Goal: Task Accomplishment & Management: Use online tool/utility

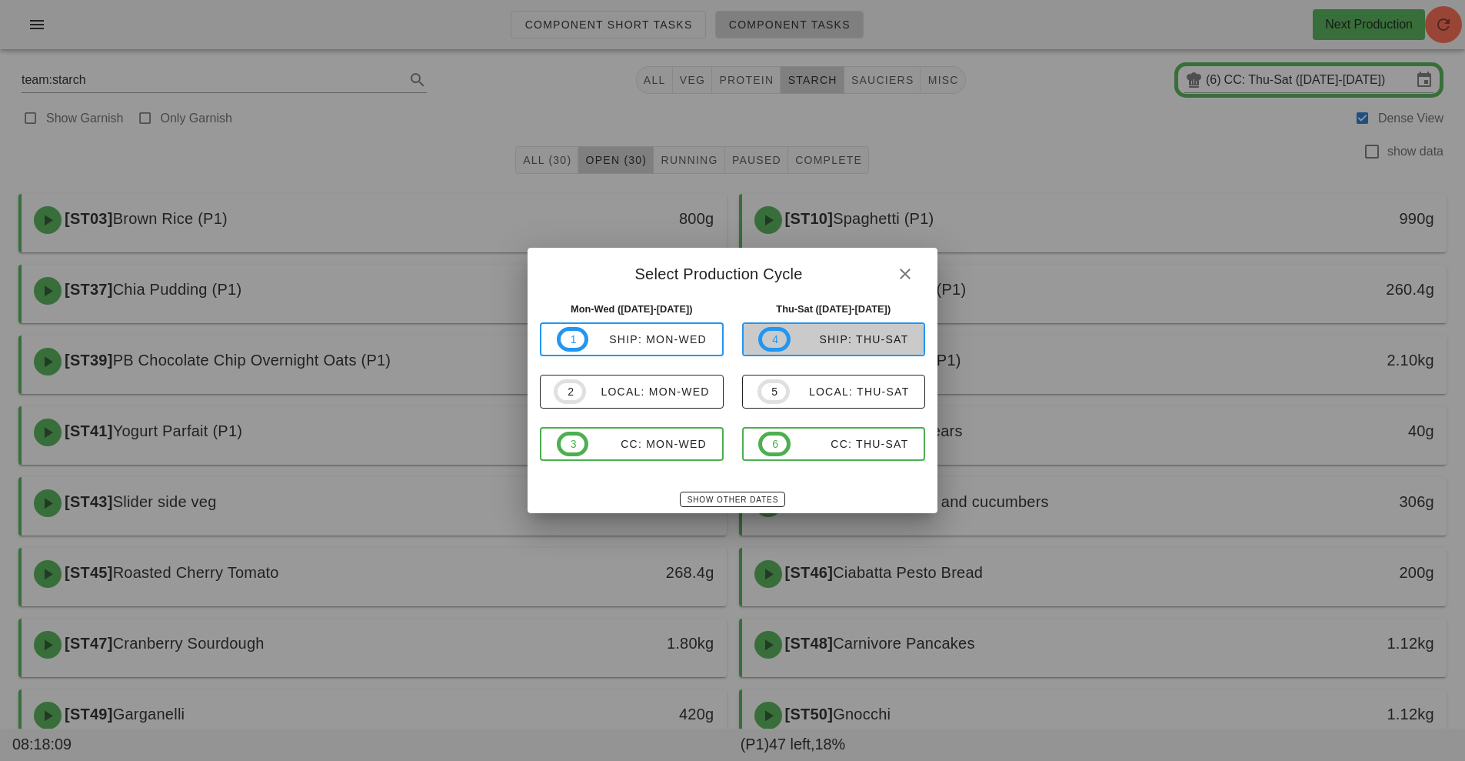
click at [863, 340] on div "ship: Thu-Sat" at bounding box center [850, 339] width 118 height 12
type input "ship: Thu-Sat ([DATE]-[DATE])"
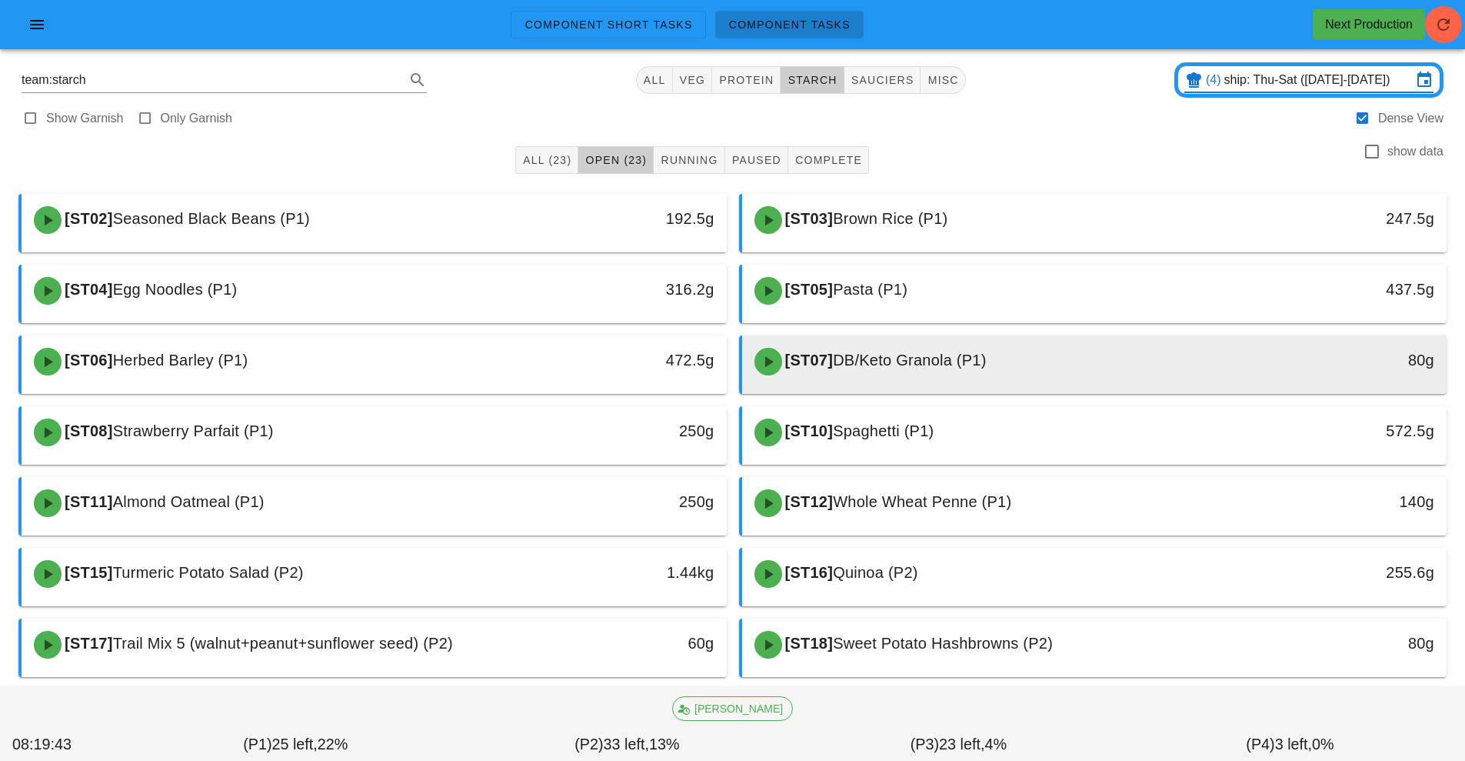
click at [918, 371] on div "[ST07] DB/Keto Granola (P1)" at bounding box center [1007, 361] width 524 height 46
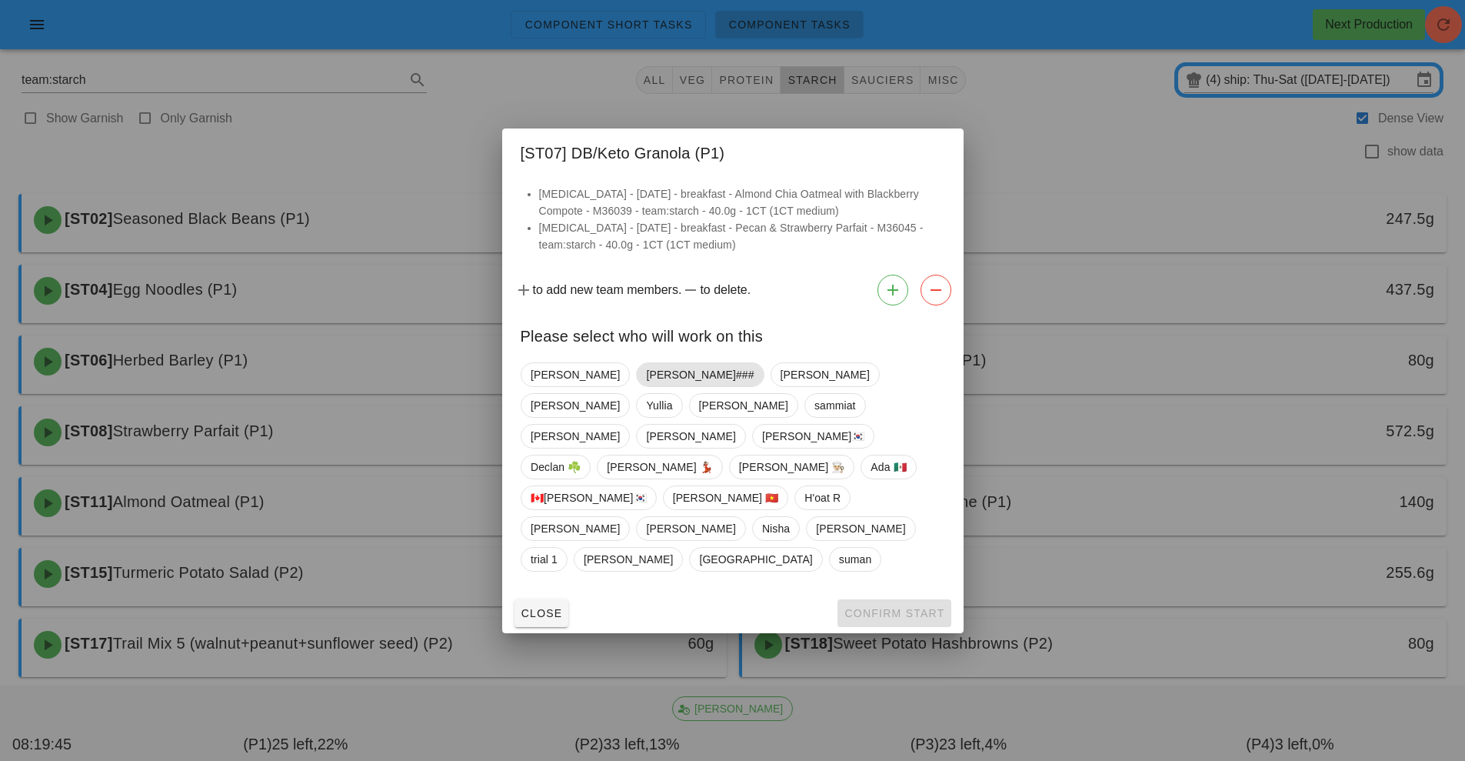
click at [646, 386] on span "[PERSON_NAME]###" at bounding box center [700, 374] width 108 height 23
click at [888, 607] on span "Confirm Start" at bounding box center [894, 613] width 101 height 12
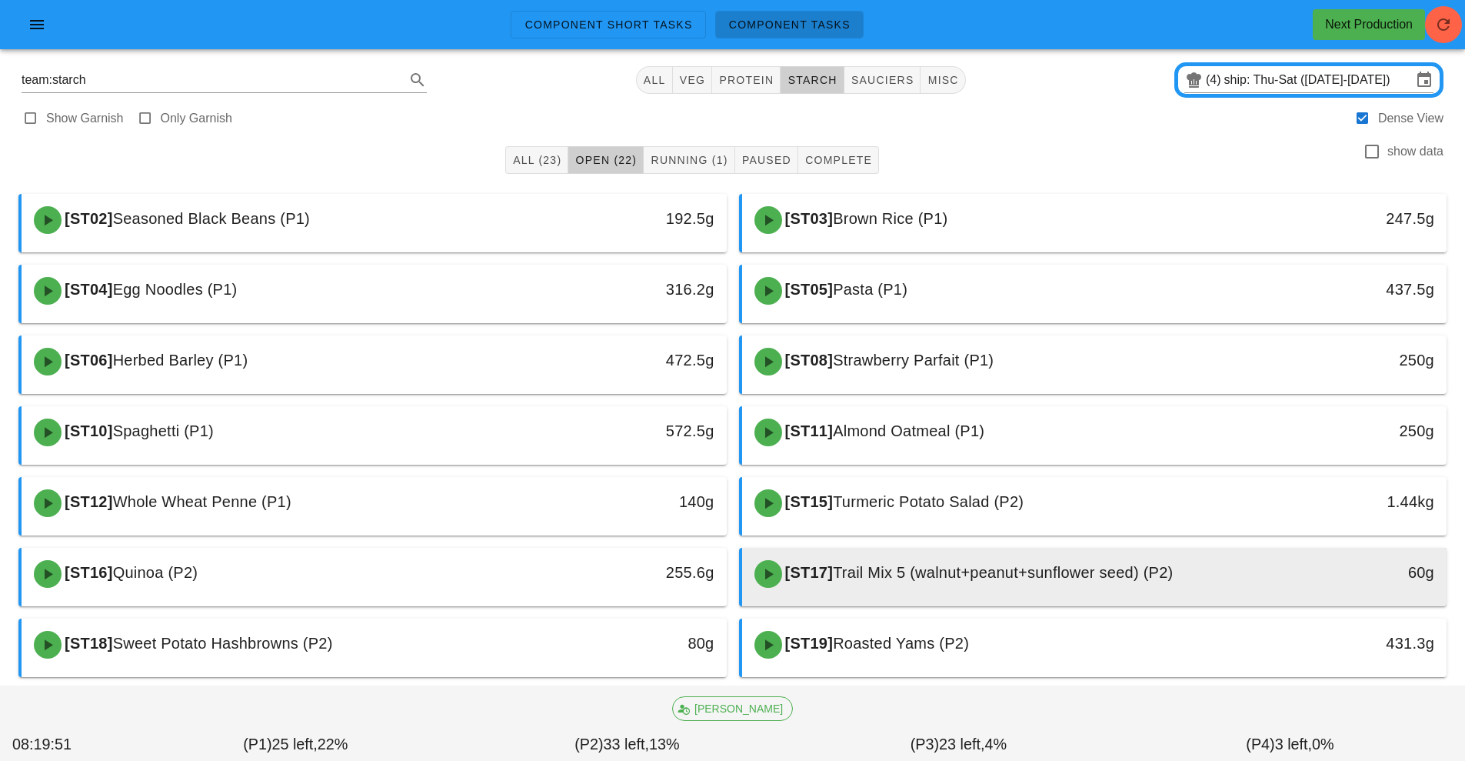
click at [902, 571] on span "Trail Mix 5 (walnut+peanut+sunflower seed) (P2)" at bounding box center [1003, 572] width 340 height 17
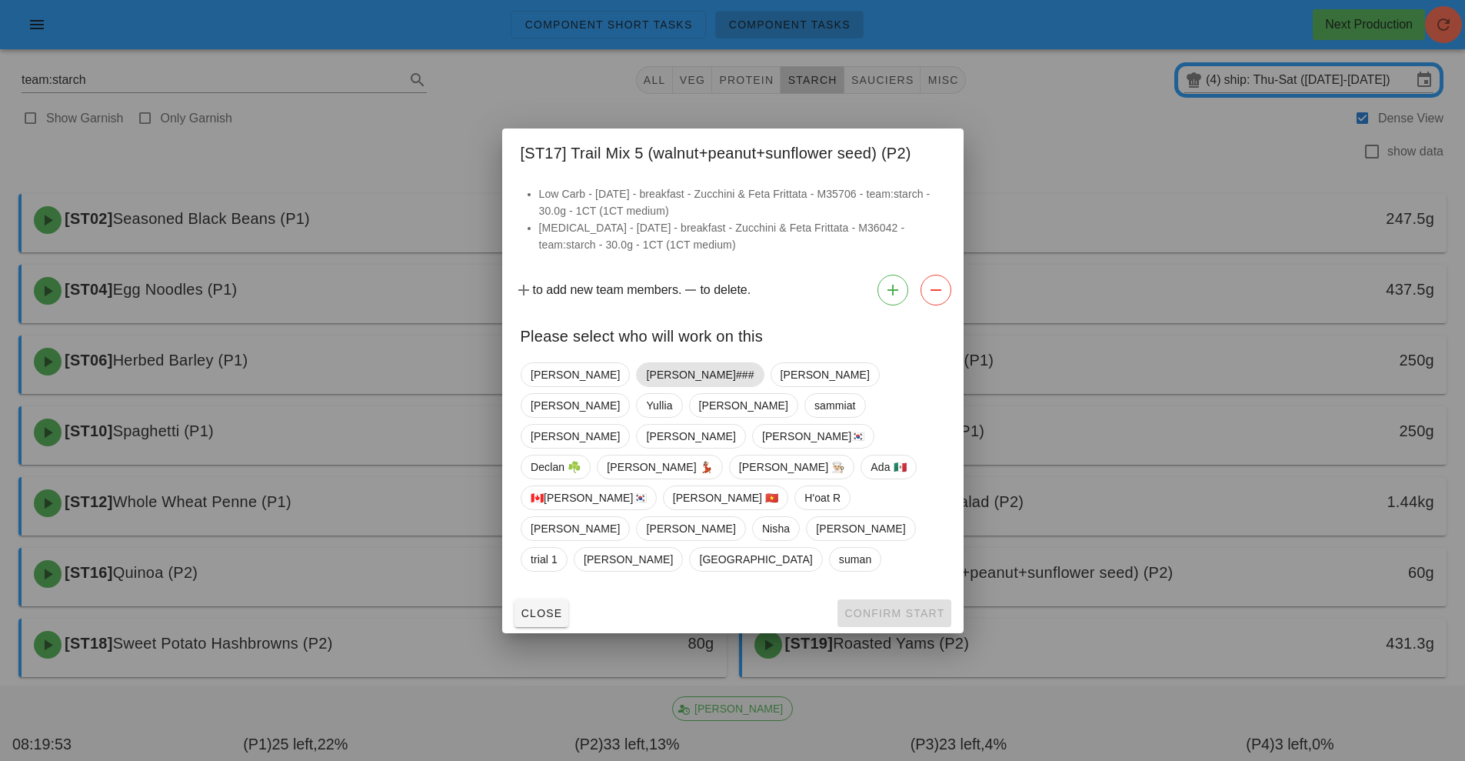
click at [646, 386] on span "[PERSON_NAME]###" at bounding box center [700, 374] width 108 height 23
click at [861, 599] on button "Confirm Start" at bounding box center [894, 613] width 113 height 28
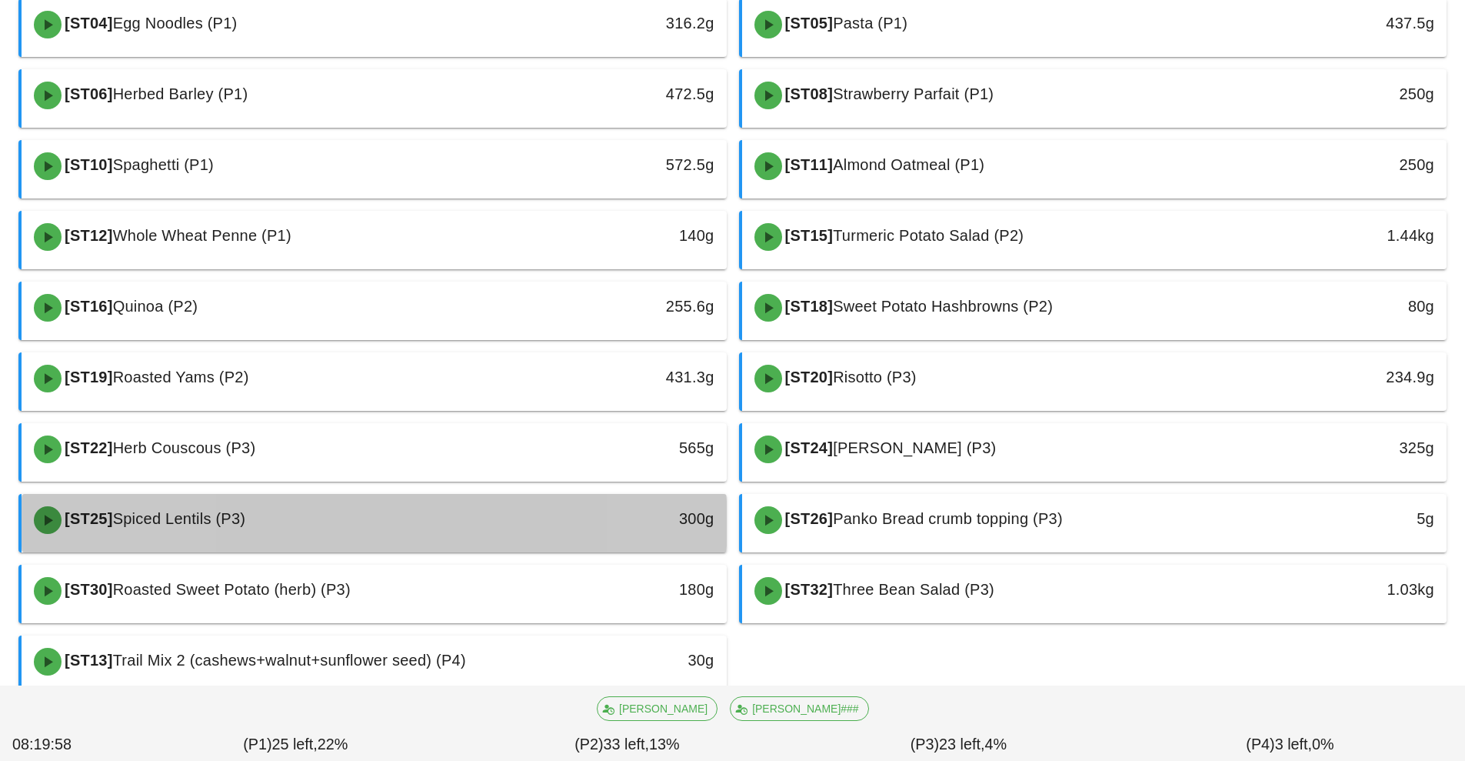
scroll to position [310, 0]
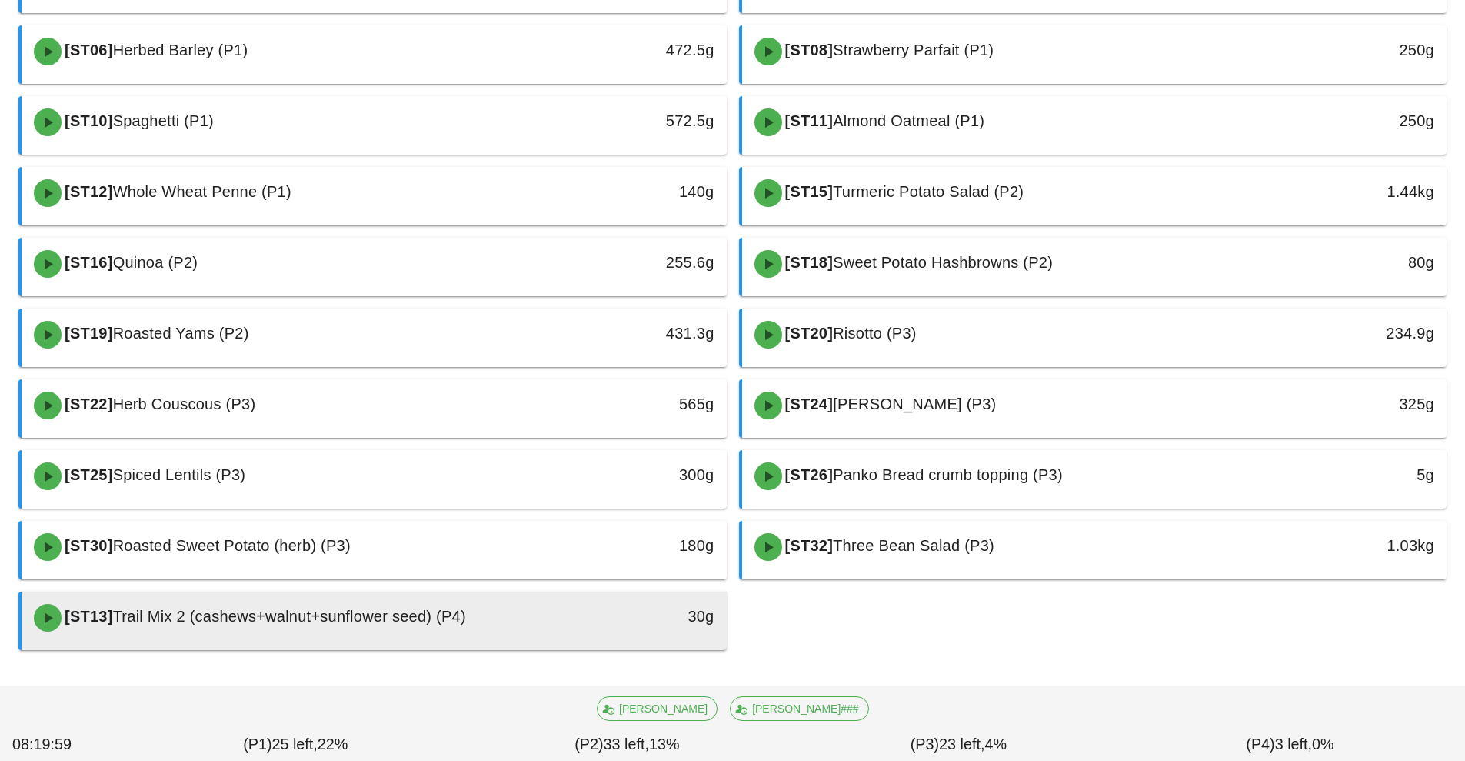
click at [510, 628] on div "[ST13] Trail Mix 2 (cashews+walnut+sunflower seed) (P4)" at bounding box center [287, 618] width 524 height 46
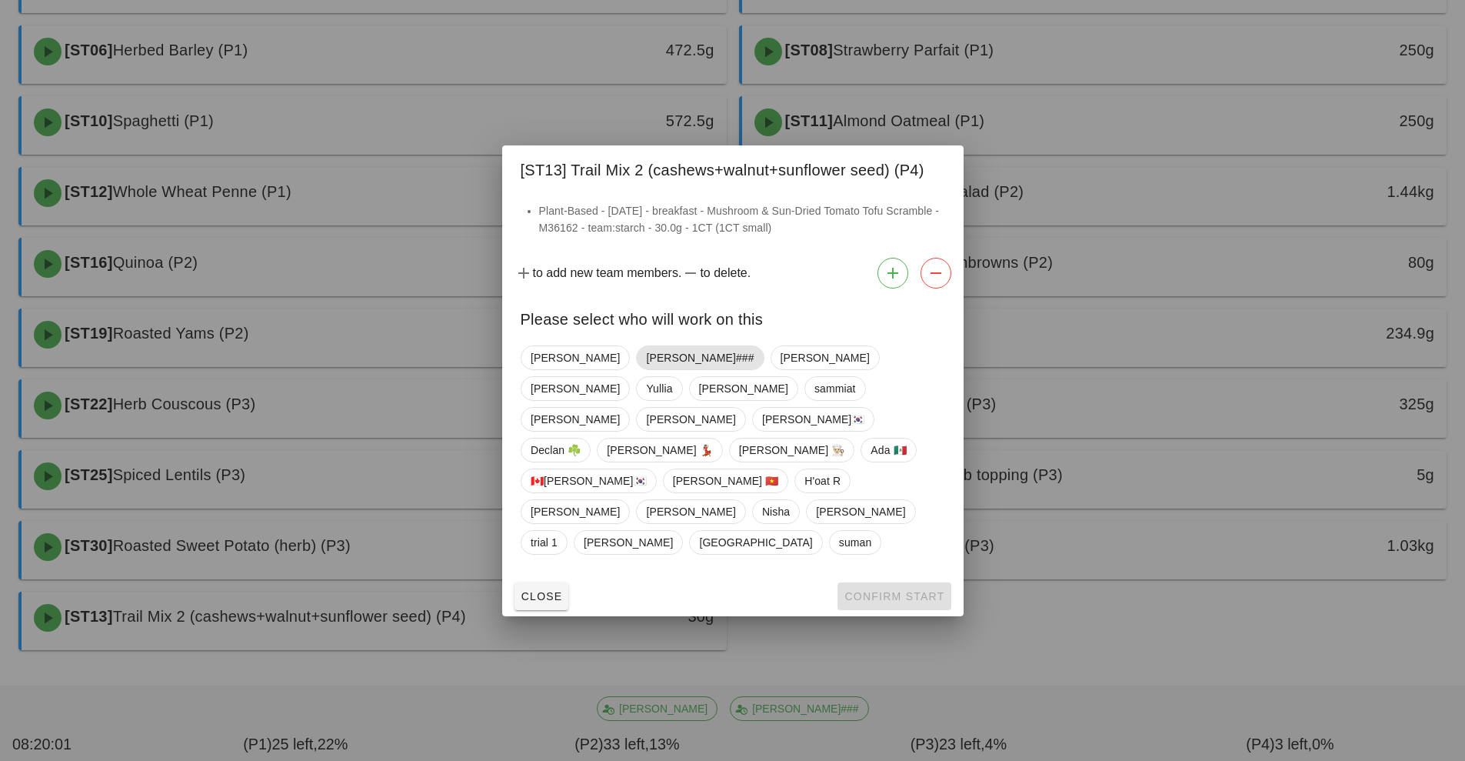
click at [646, 369] on span "[PERSON_NAME]###" at bounding box center [700, 357] width 108 height 23
click at [876, 590] on span "Confirm Start" at bounding box center [894, 596] width 101 height 12
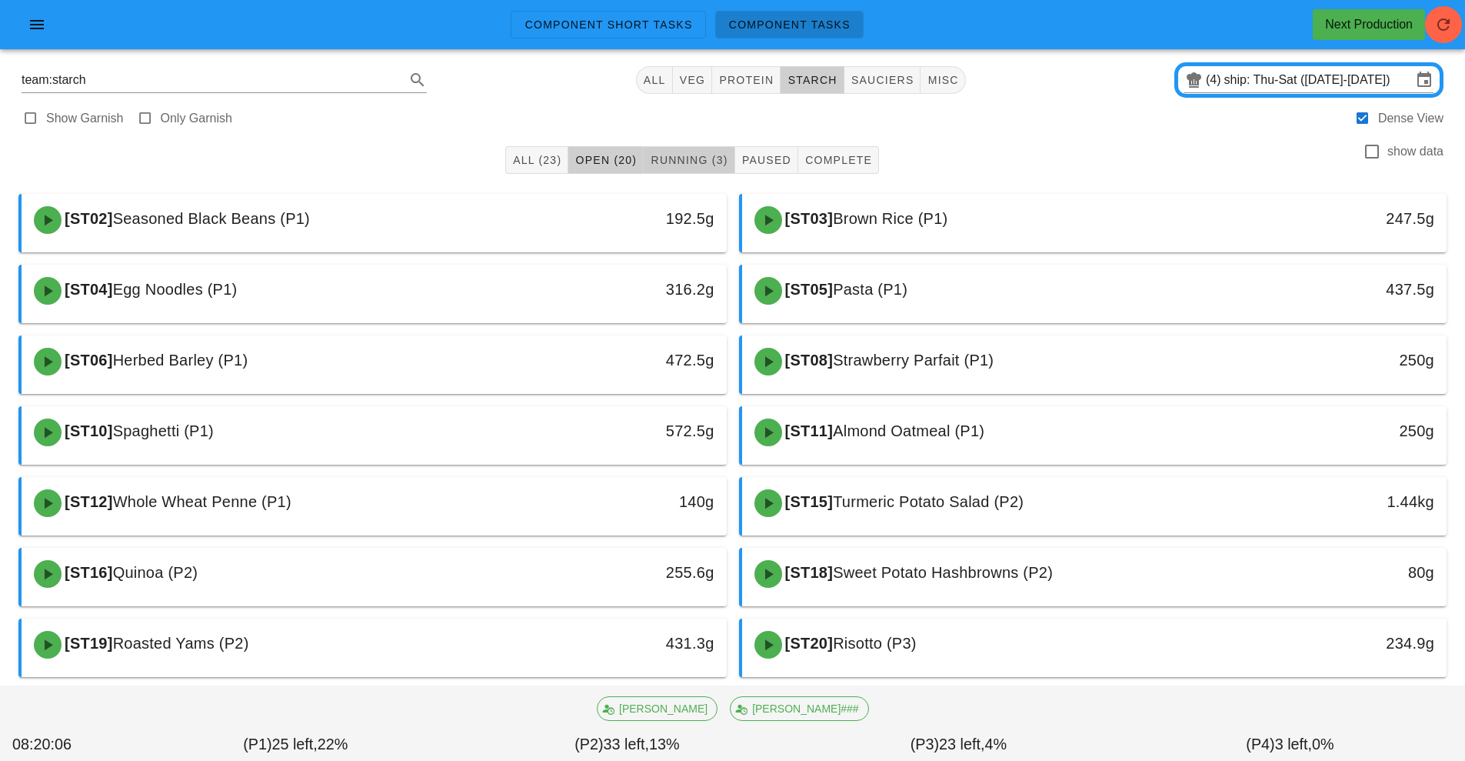
click at [695, 161] on span "Running (3)" at bounding box center [689, 160] width 78 height 12
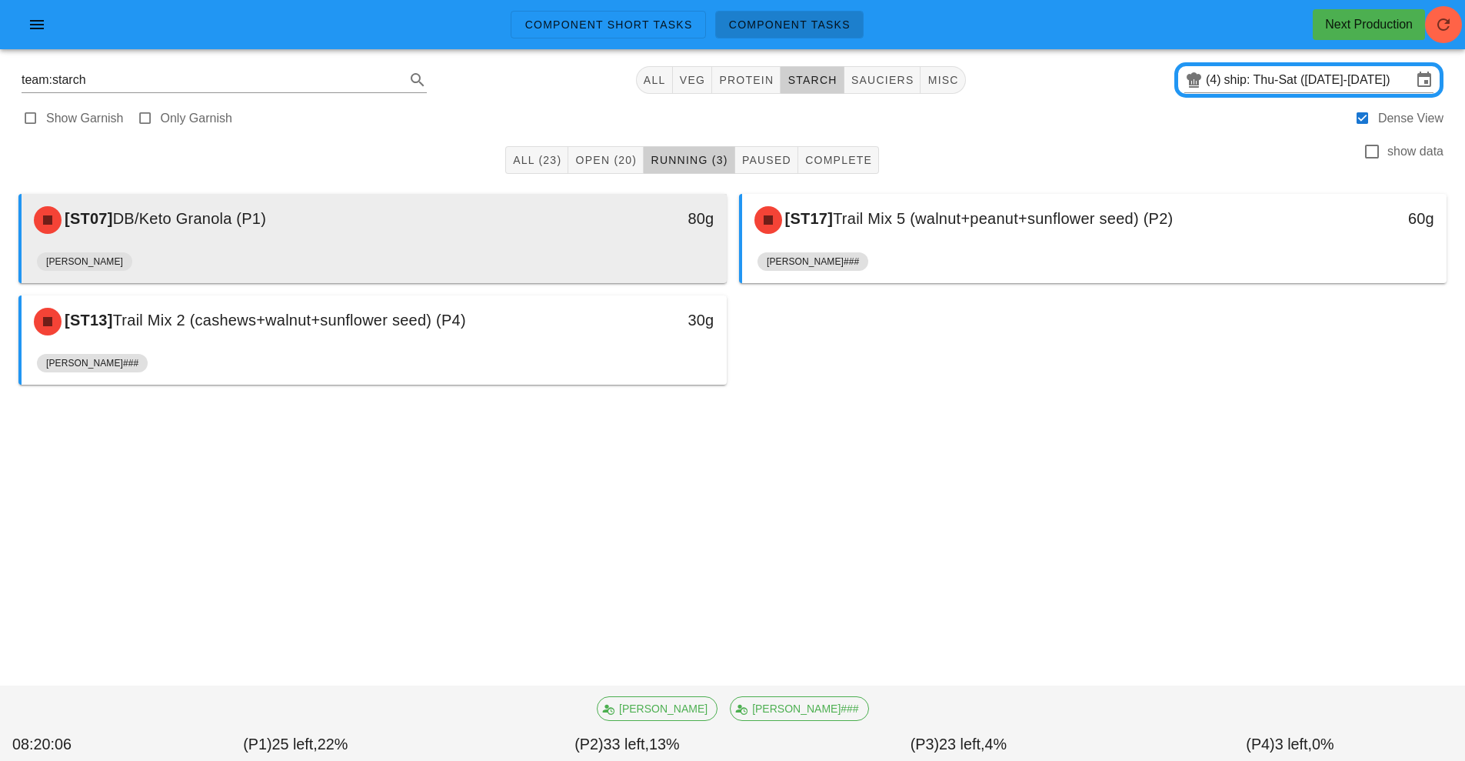
click at [585, 250] on div "[PERSON_NAME]" at bounding box center [374, 264] width 675 height 37
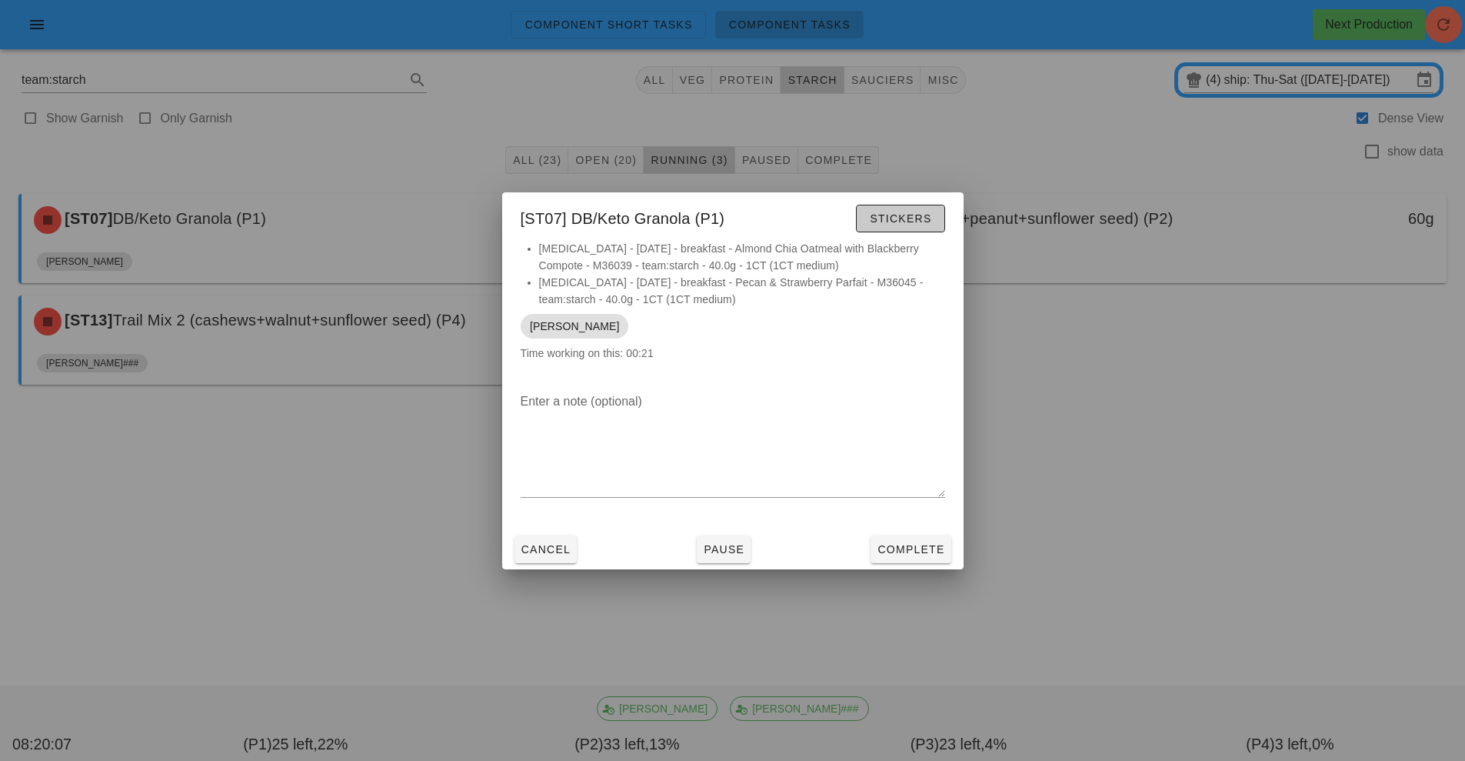
click at [901, 223] on span "Stickers" at bounding box center [900, 218] width 62 height 12
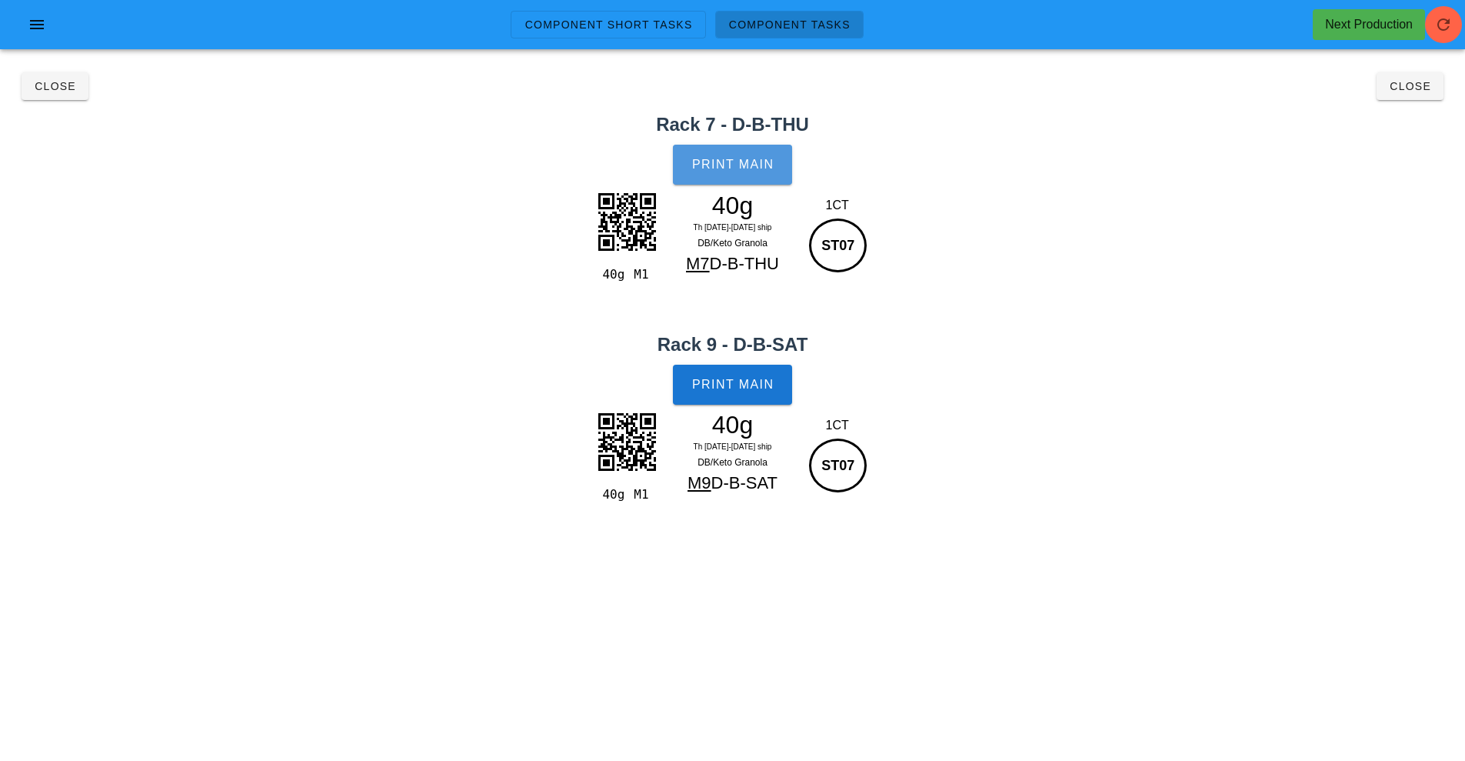
click at [740, 172] on button "Print Main" at bounding box center [732, 165] width 118 height 40
click at [732, 395] on button "Print Main" at bounding box center [732, 385] width 118 height 40
click at [38, 94] on button "Close" at bounding box center [55, 86] width 67 height 28
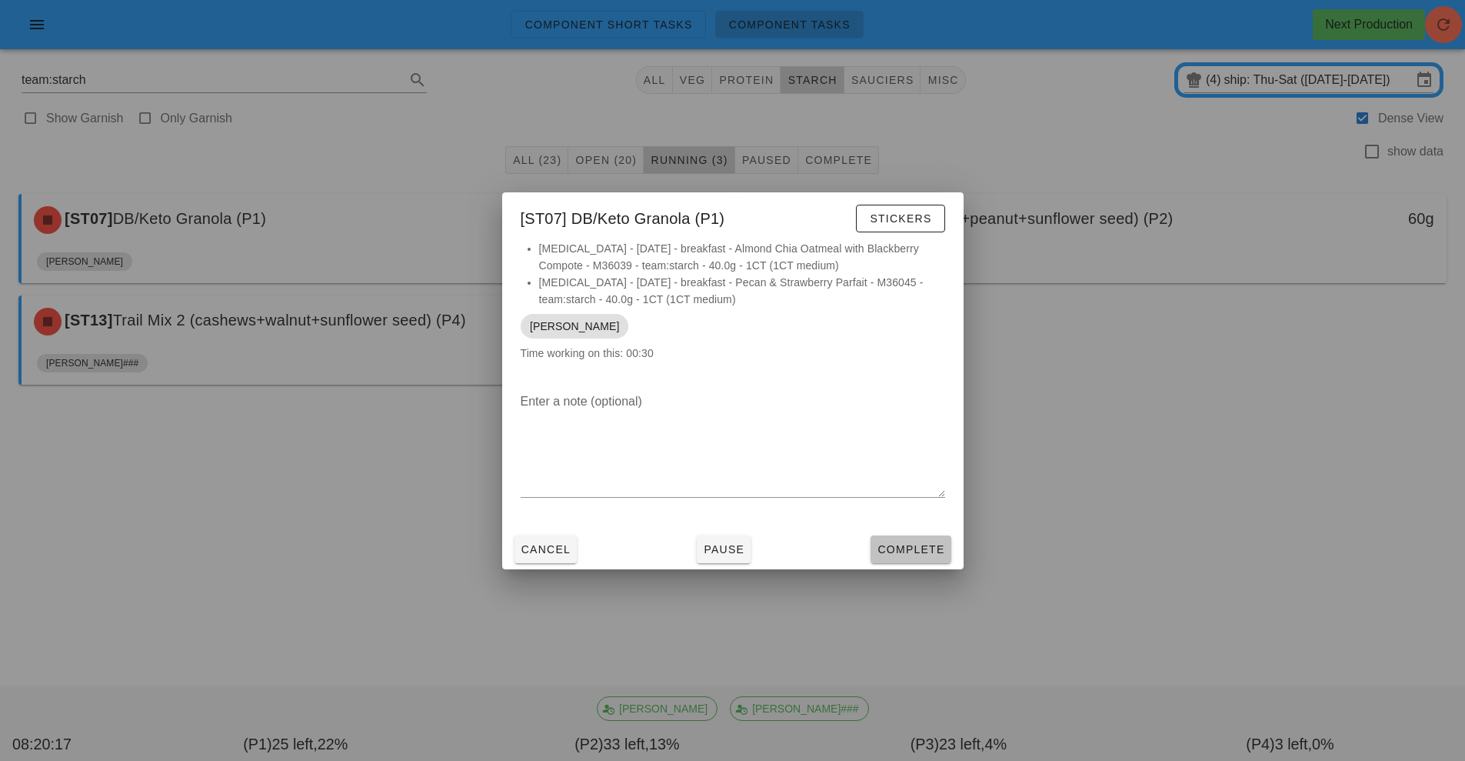
click at [914, 561] on button "Complete" at bounding box center [911, 549] width 80 height 28
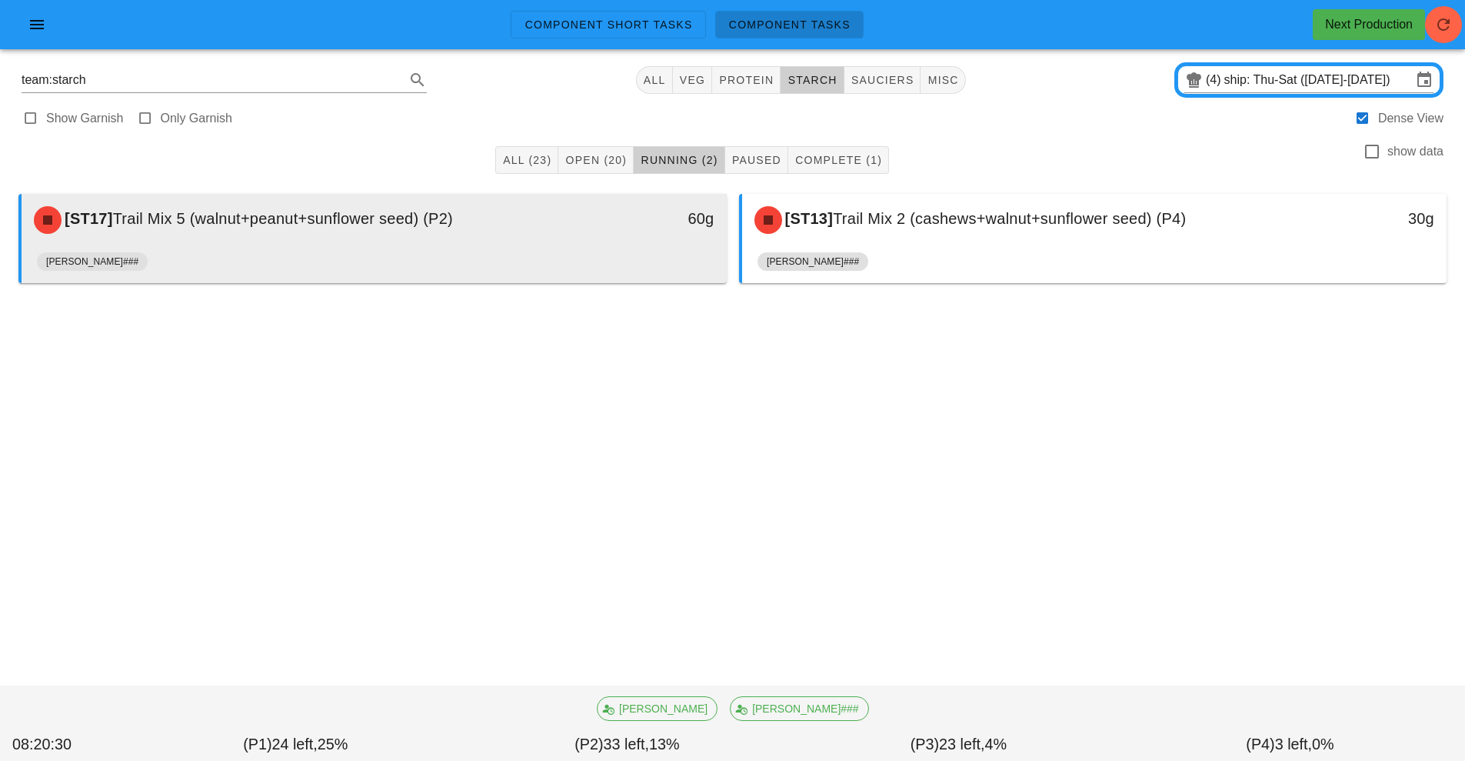
click at [563, 234] on div "60g" at bounding box center [635, 220] width 175 height 46
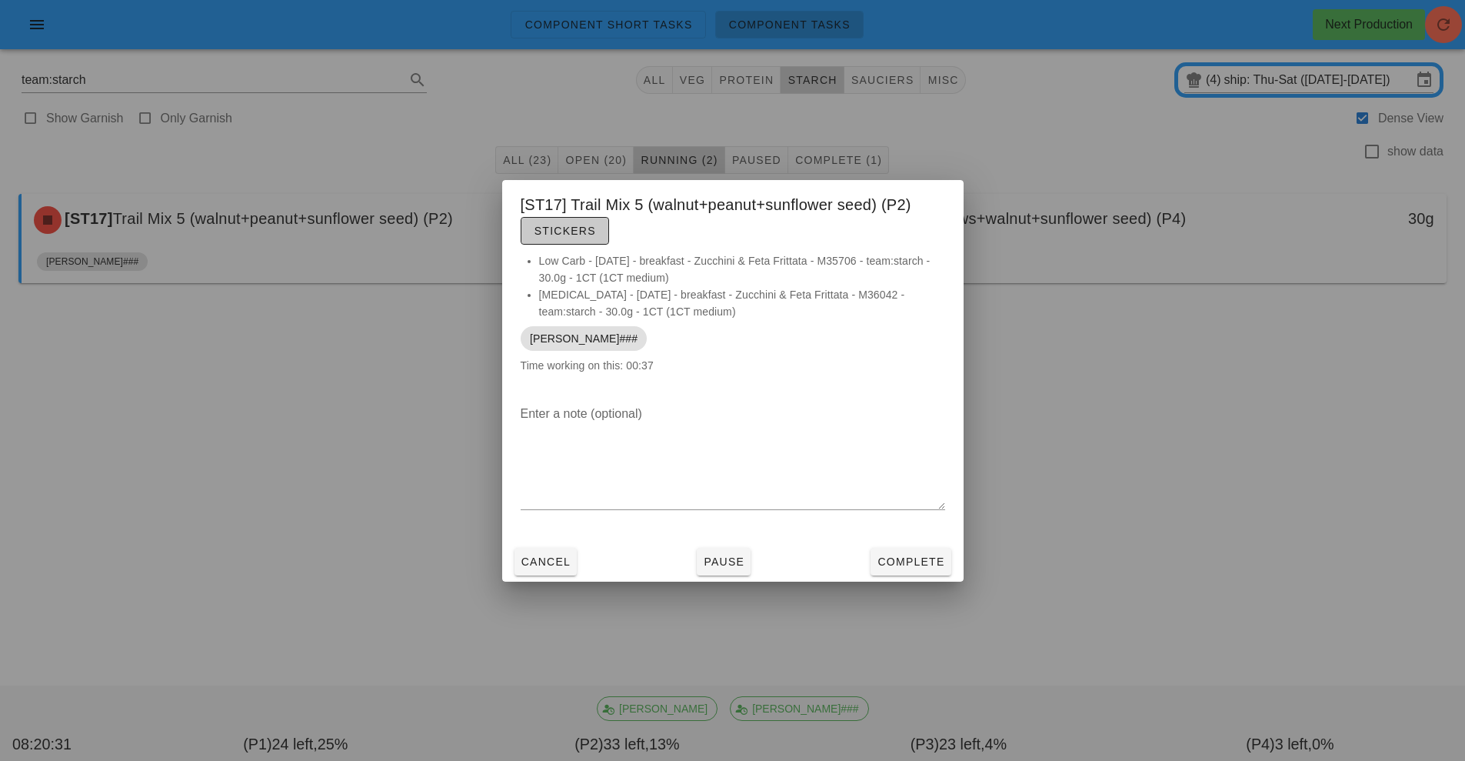
click at [585, 233] on span "Stickers" at bounding box center [565, 231] width 62 height 12
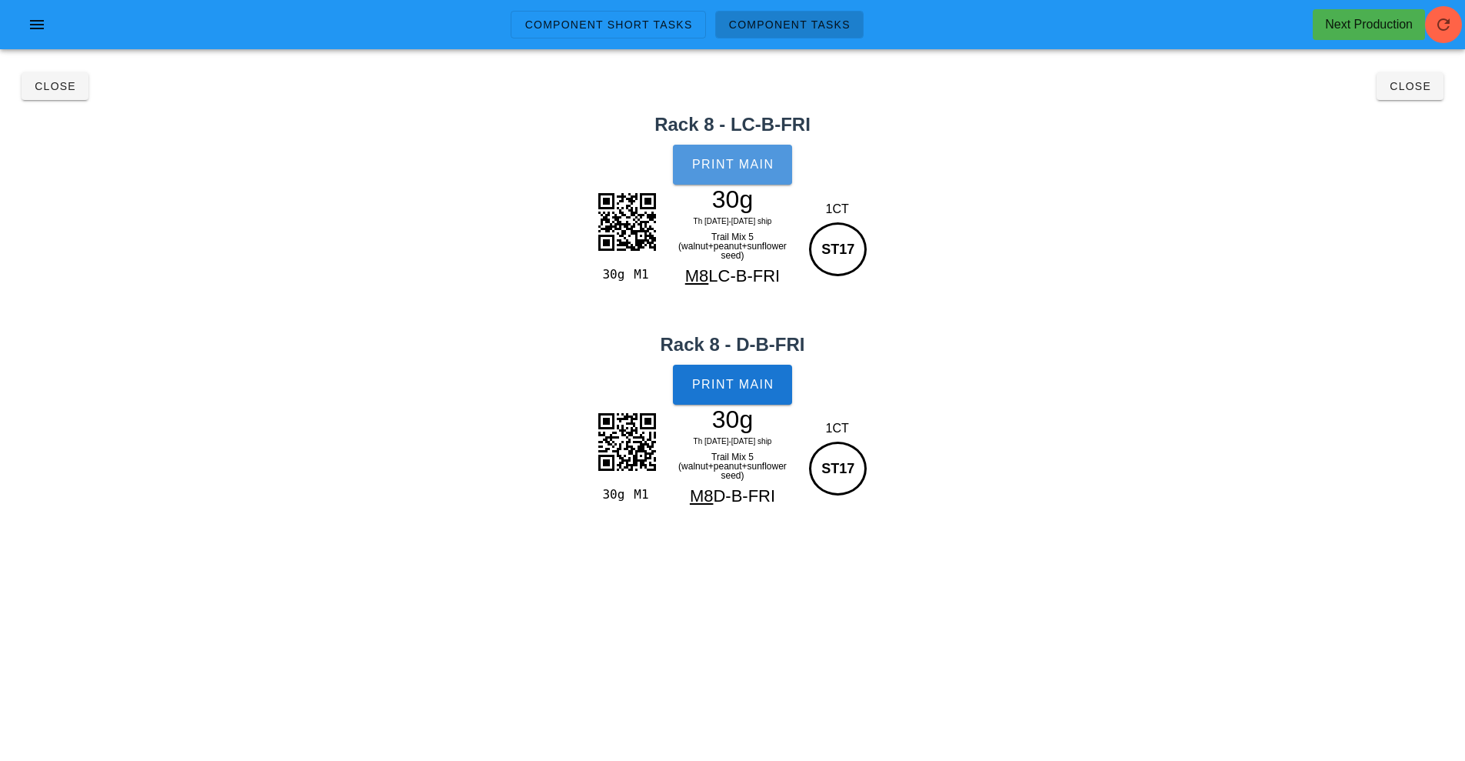
click at [734, 178] on button "Print Main" at bounding box center [732, 165] width 118 height 40
click at [738, 383] on span "Print Main" at bounding box center [732, 385] width 83 height 14
click at [55, 96] on button "Close" at bounding box center [55, 86] width 67 height 28
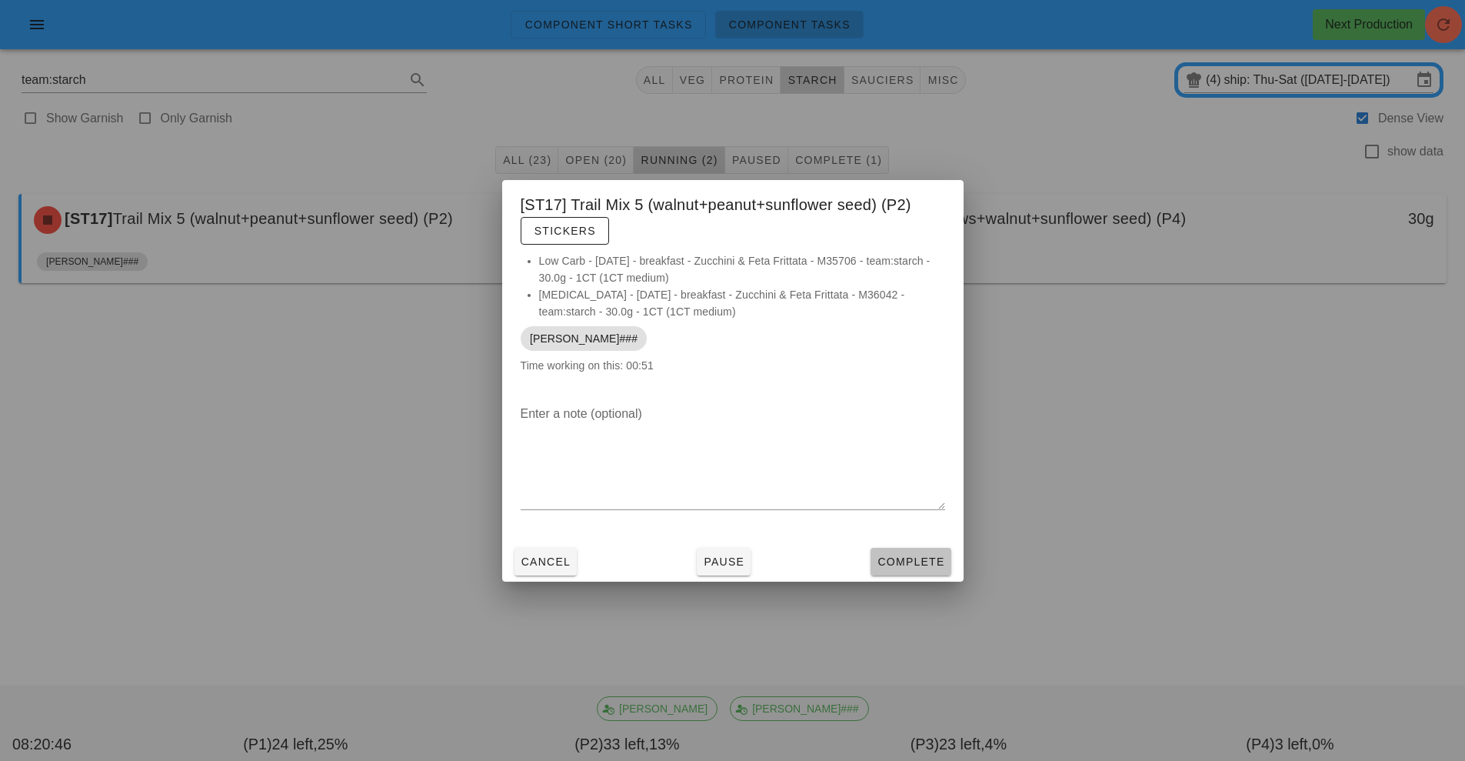
click at [910, 559] on span "Complete" at bounding box center [911, 561] width 68 height 12
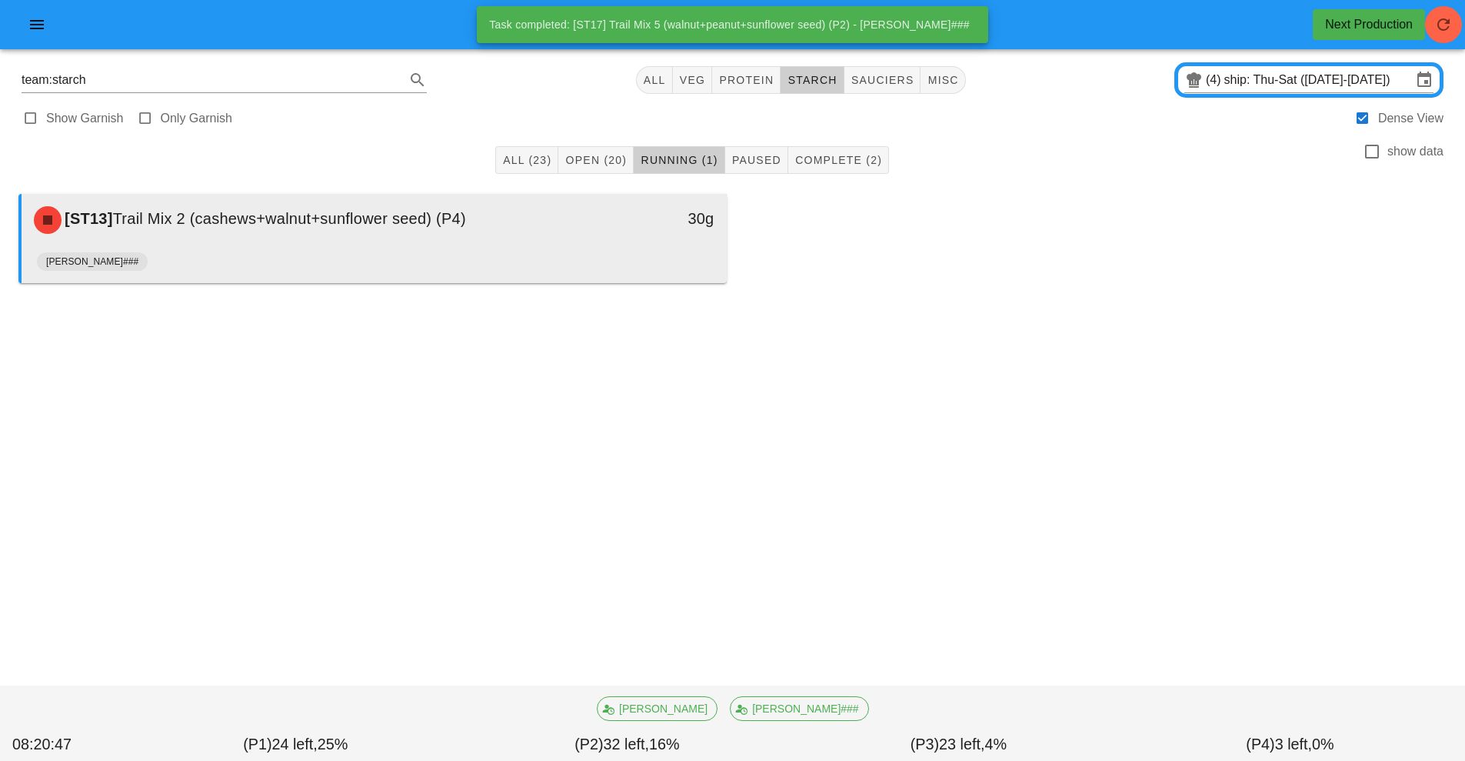
click at [516, 234] on div "[ST13] Trail Mix 2 (cashews+walnut+sunflower seed) (P4)" at bounding box center [287, 220] width 524 height 46
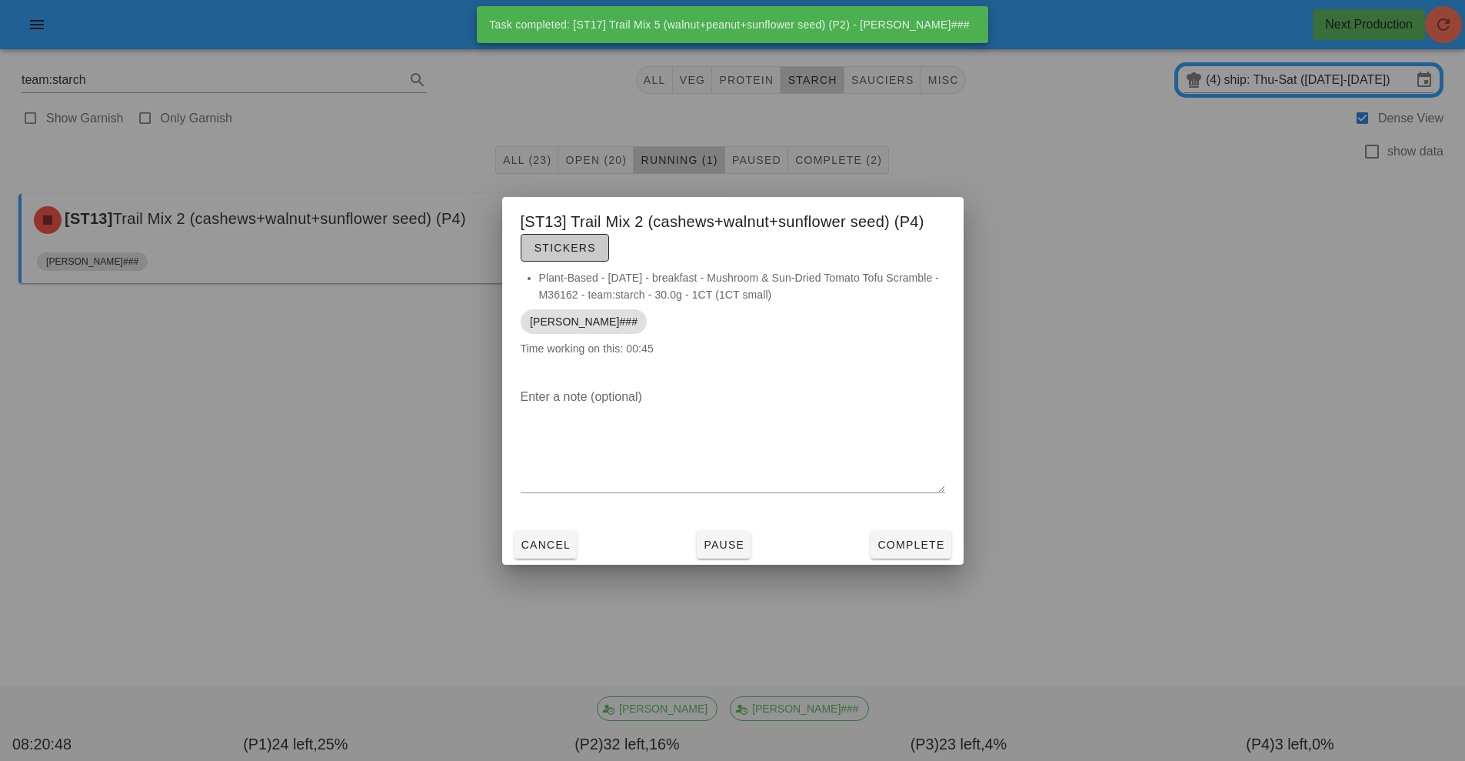
click at [571, 259] on button "Stickers" at bounding box center [565, 248] width 88 height 28
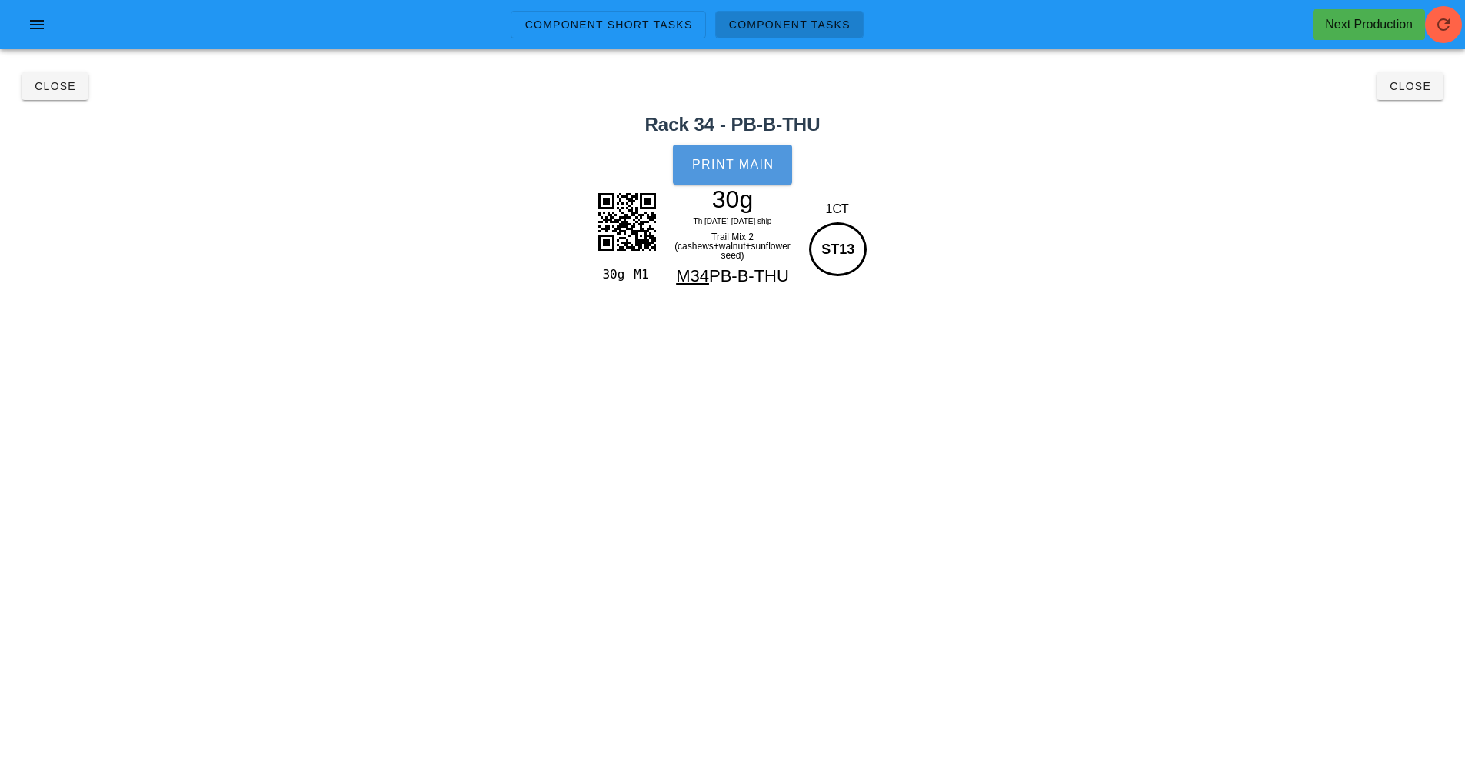
click at [748, 180] on button "Print Main" at bounding box center [732, 165] width 118 height 40
click at [48, 85] on span "Close" at bounding box center [55, 86] width 42 height 12
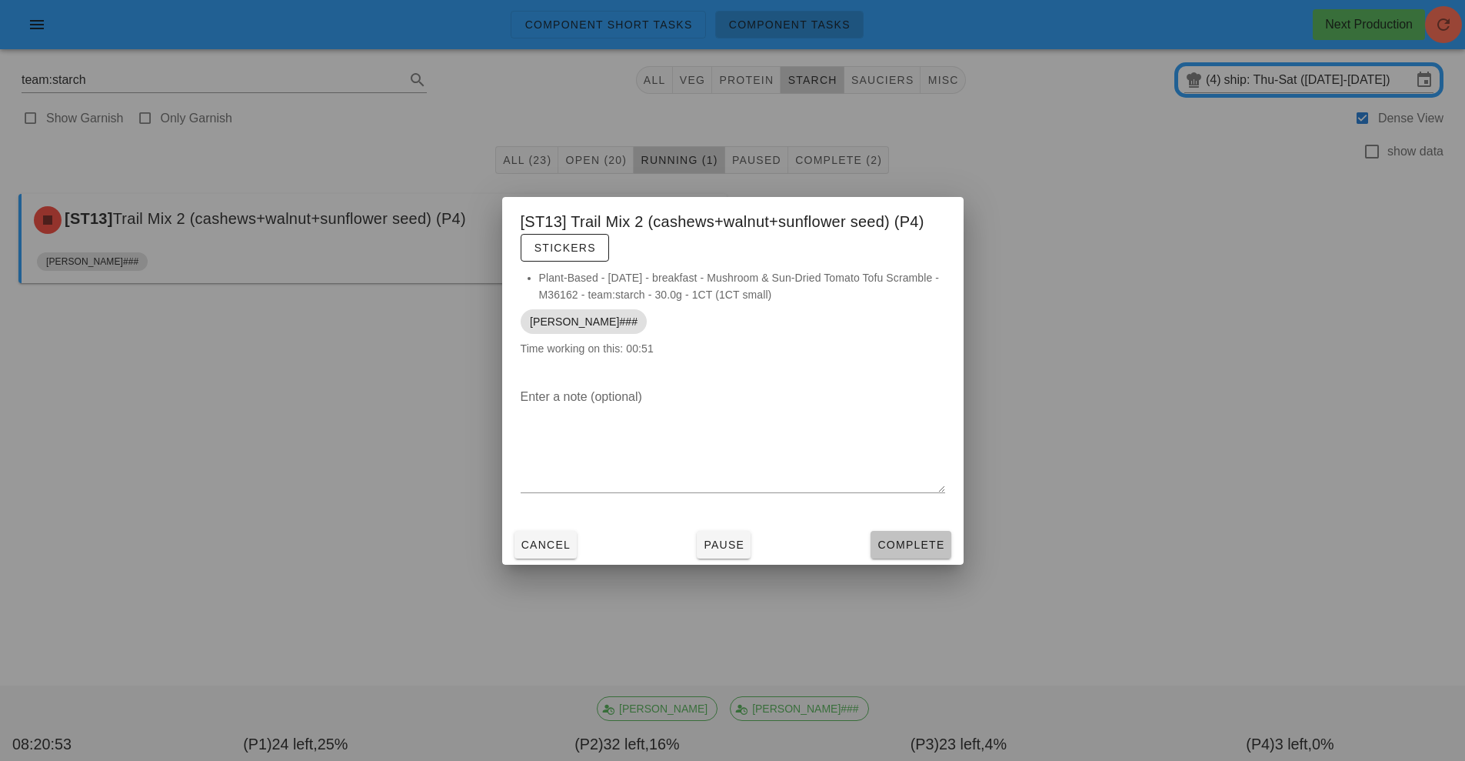
click at [923, 546] on span "Complete" at bounding box center [911, 544] width 68 height 12
